Goal: Task Accomplishment & Management: Manage account settings

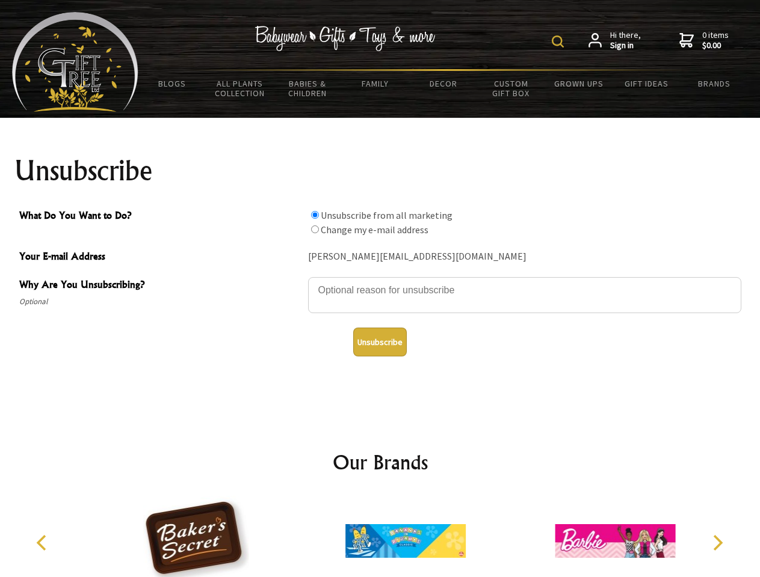
click at [559, 41] on img at bounding box center [557, 41] width 12 height 12
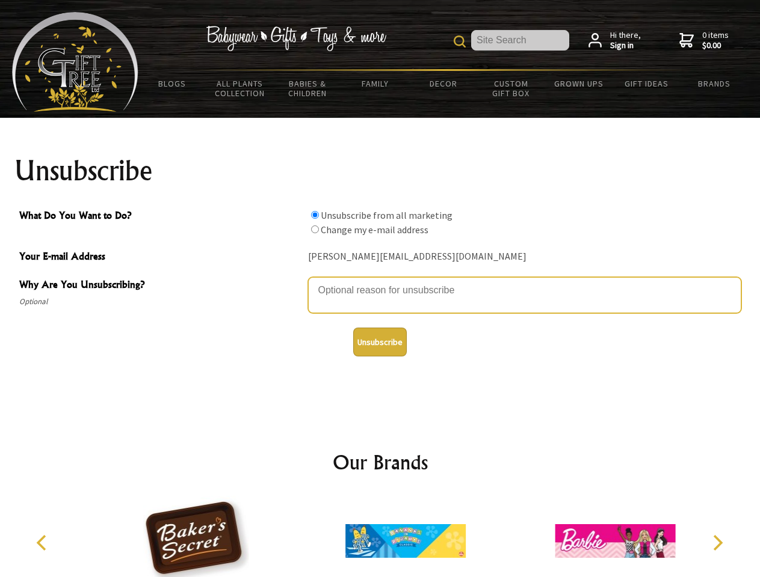
click at [380, 281] on textarea "Why Are You Unsubscribing?" at bounding box center [524, 295] width 433 height 36
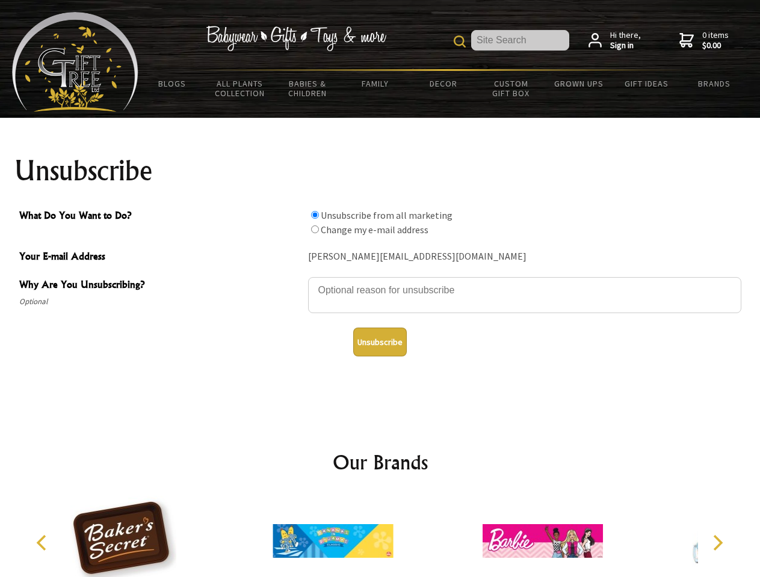
click at [315, 215] on input "What Do You Want to Do?" at bounding box center [315, 215] width 8 height 8
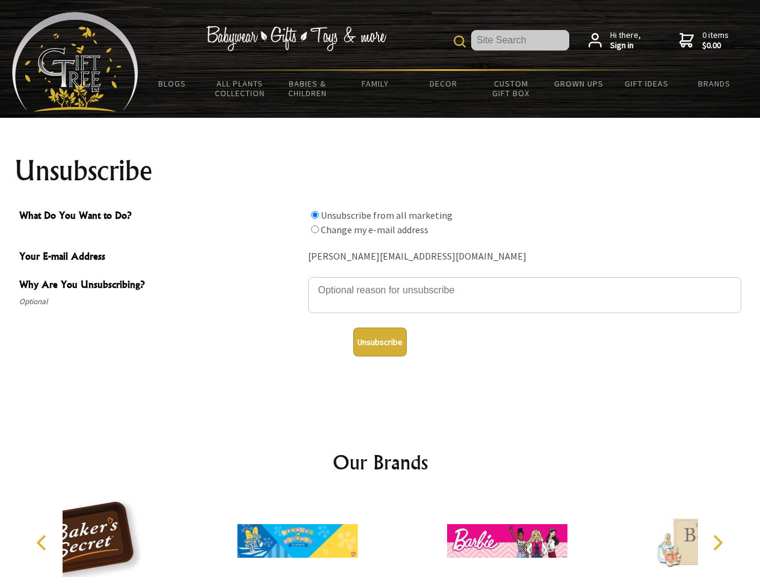
click at [315, 229] on input "What Do You Want to Do?" at bounding box center [315, 230] width 8 height 8
radio input "true"
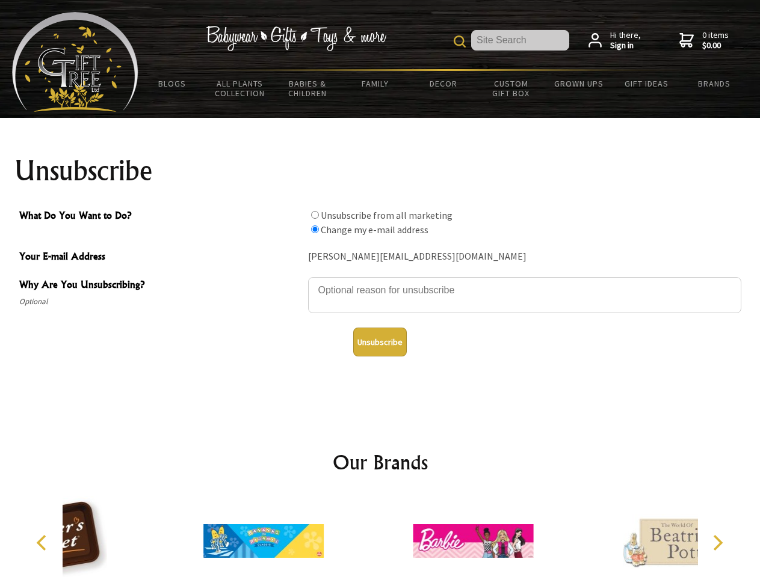
click at [379, 342] on button "Unsubscribe" at bounding box center [380, 342] width 54 height 29
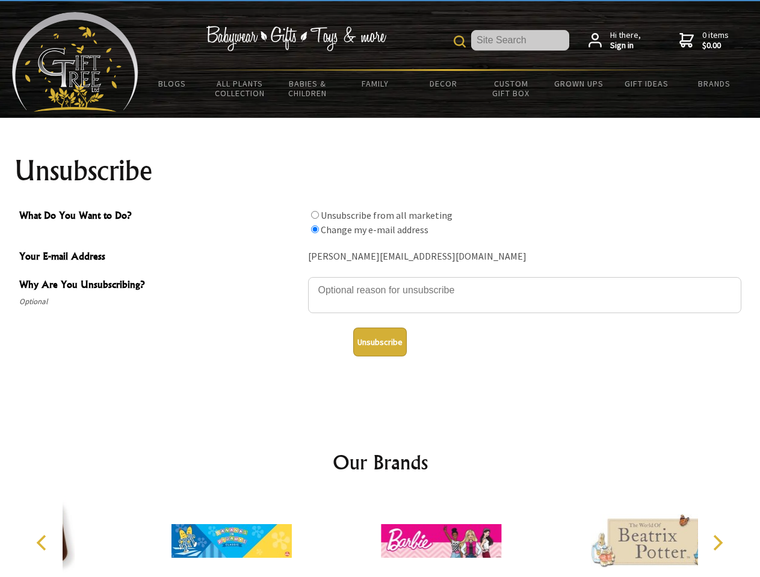
click at [43, 543] on icon "Previous" at bounding box center [43, 543] width 16 height 16
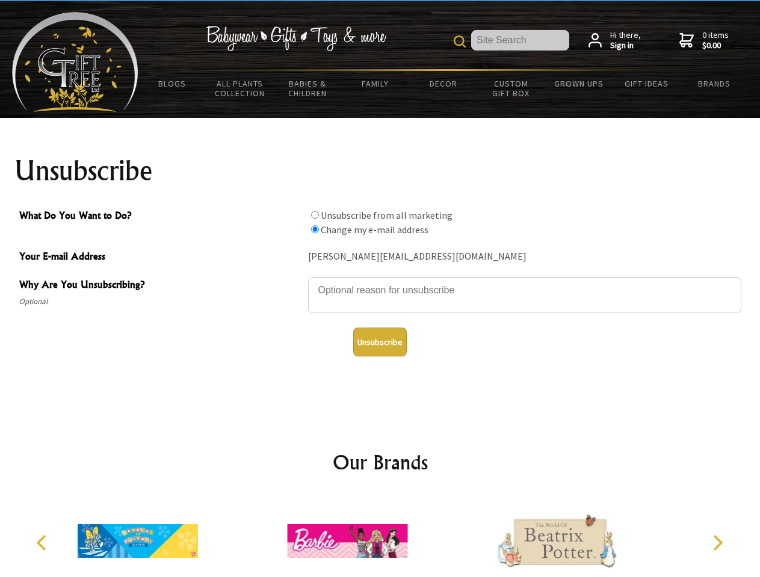
click at [717, 543] on icon "Next" at bounding box center [716, 543] width 16 height 16
